Goal: Navigation & Orientation: Find specific page/section

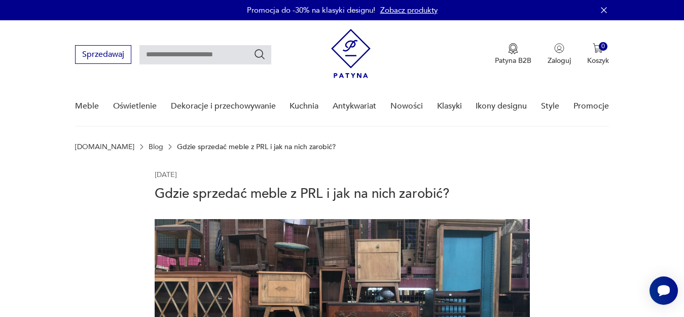
drag, startPoint x: 118, startPoint y: 61, endPoint x: 109, endPoint y: 77, distance: 18.2
click at [100, 108] on div "Meble Oświetlenie Dekoracje i przechowywanie Kuchnia Antykwariat Nowości Klasyk…" at bounding box center [341, 106] width 533 height 39
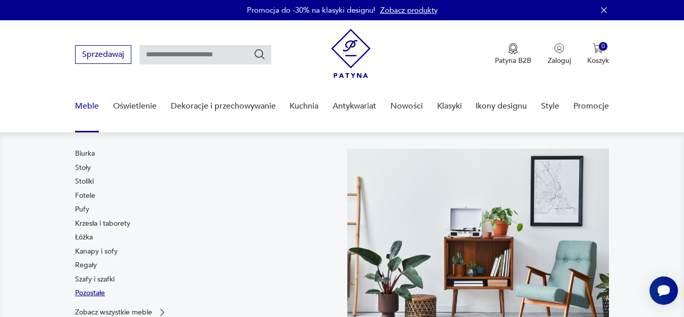
click at [89, 291] on link "Pozostałe" at bounding box center [90, 293] width 30 height 10
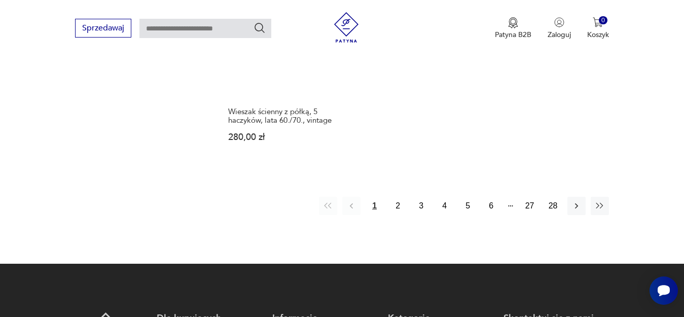
scroll to position [1433, 0]
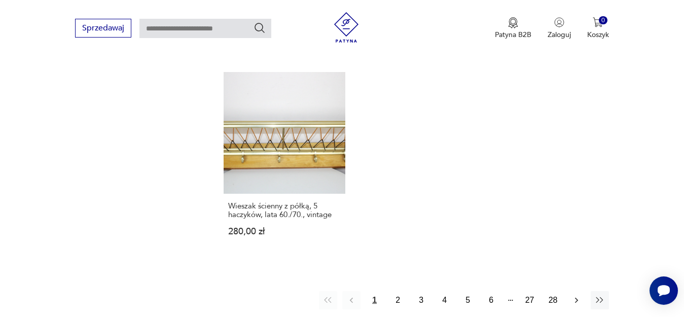
click at [574, 295] on icon "button" at bounding box center [576, 300] width 10 height 10
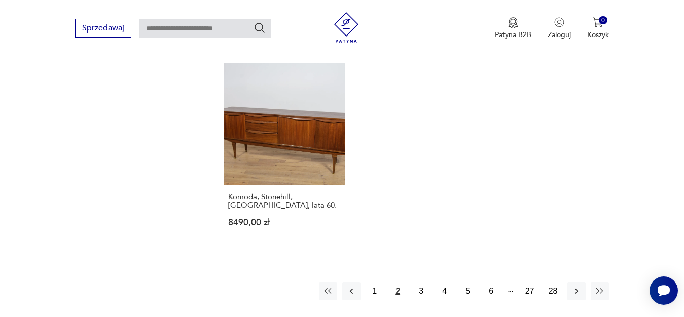
scroll to position [1536, 0]
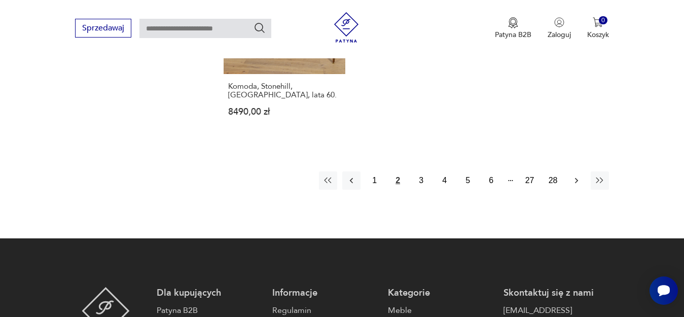
click at [574, 185] on icon "button" at bounding box center [576, 180] width 10 height 10
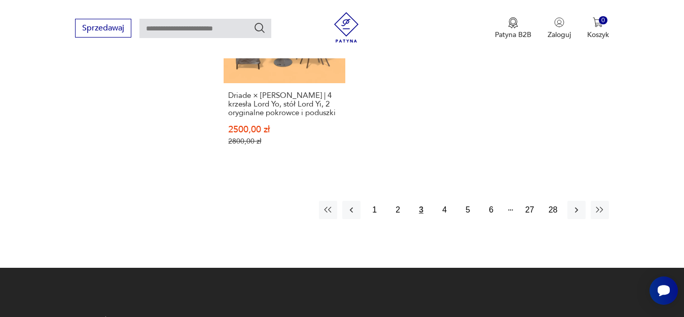
scroll to position [1587, 0]
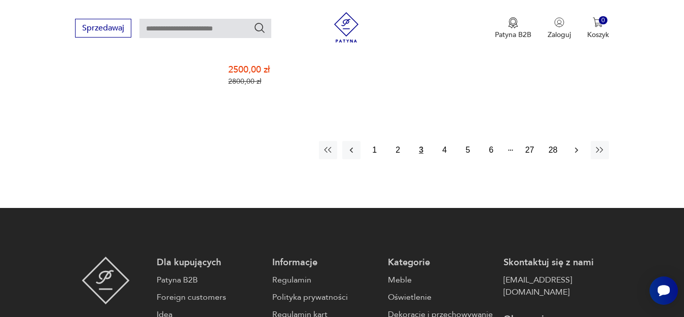
click at [574, 145] on icon "button" at bounding box center [576, 150] width 10 height 10
